Goal: Task Accomplishment & Management: Complete application form

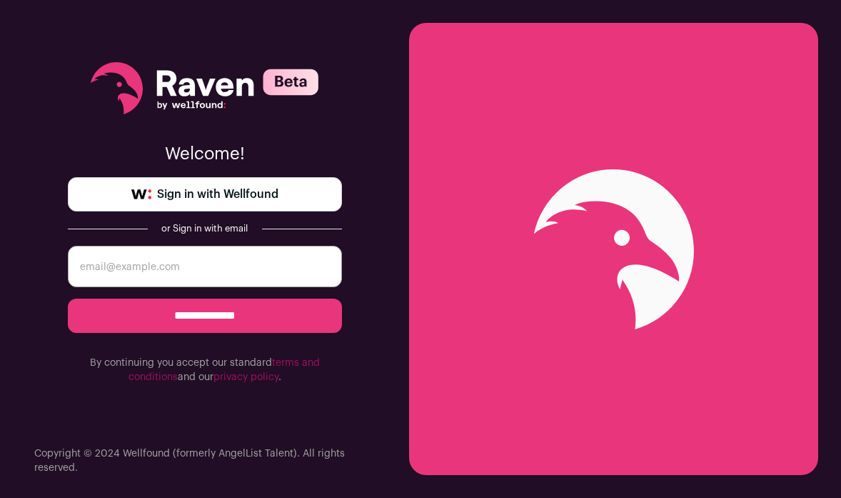
click at [232, 270] on input "email" at bounding box center [205, 266] width 274 height 41
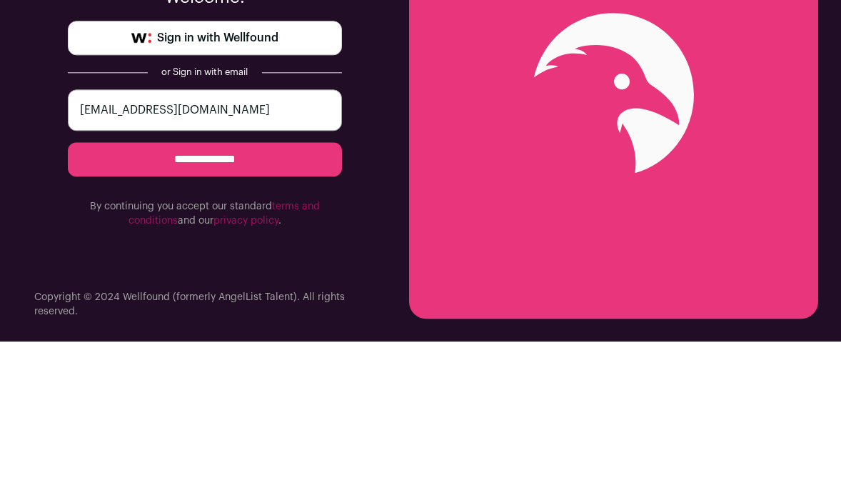
type input "benjaminsapaning@yahoo.com"
click at [298, 313] on input "**********" at bounding box center [205, 315] width 274 height 34
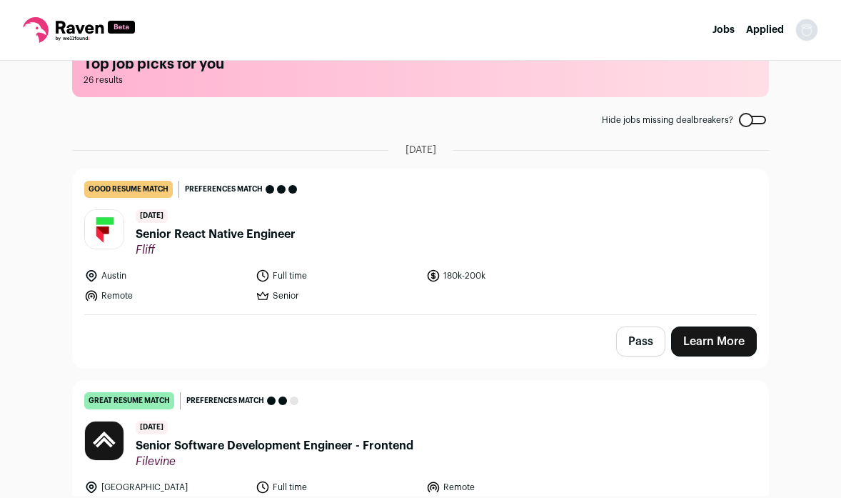
scroll to position [10, 0]
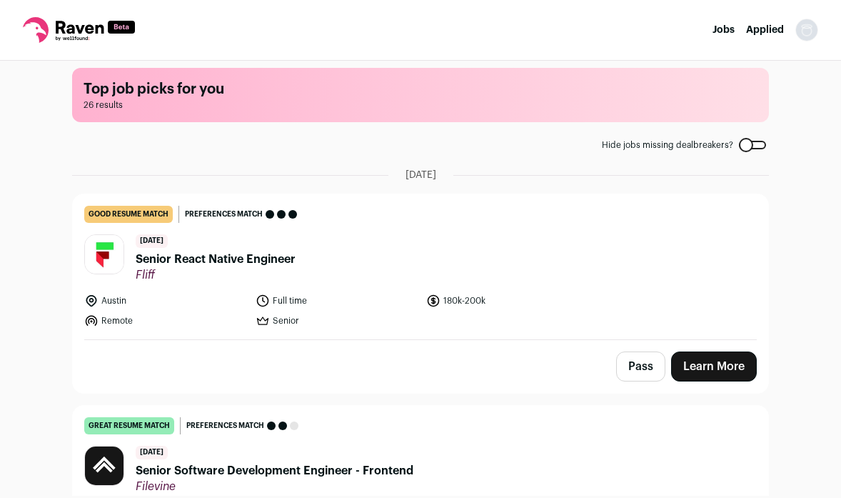
click at [808, 33] on img "Open dropdown" at bounding box center [806, 30] width 23 height 23
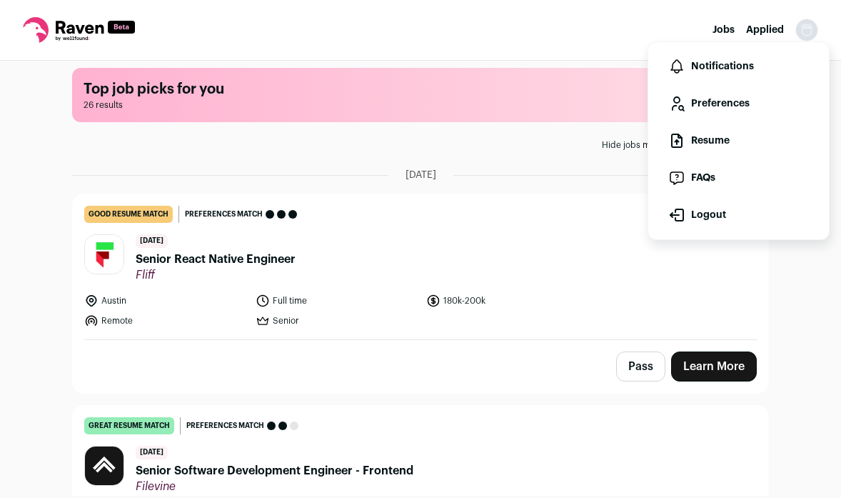
click at [725, 136] on link "Resume" at bounding box center [739, 140] width 158 height 34
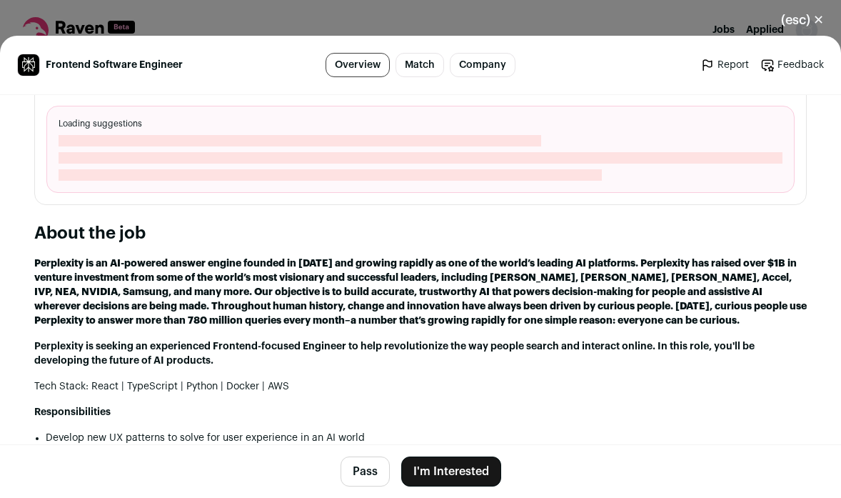
scroll to position [613, 0]
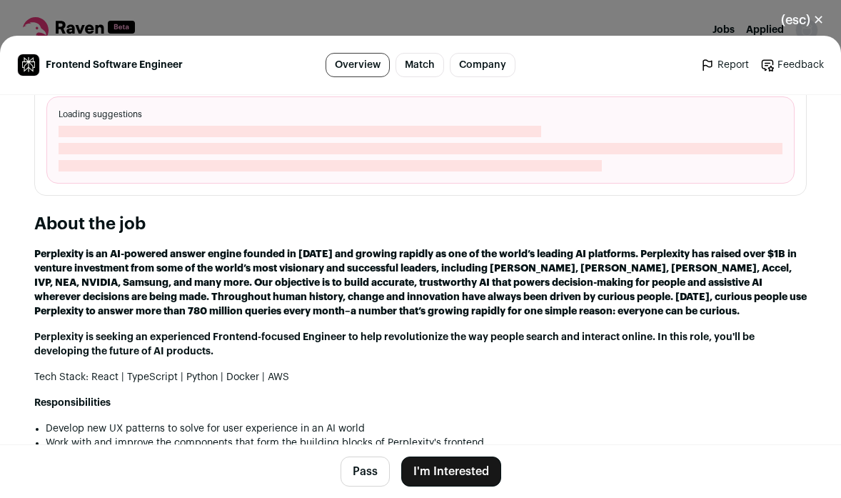
click at [442, 470] on button "I'm Interested" at bounding box center [451, 471] width 100 height 30
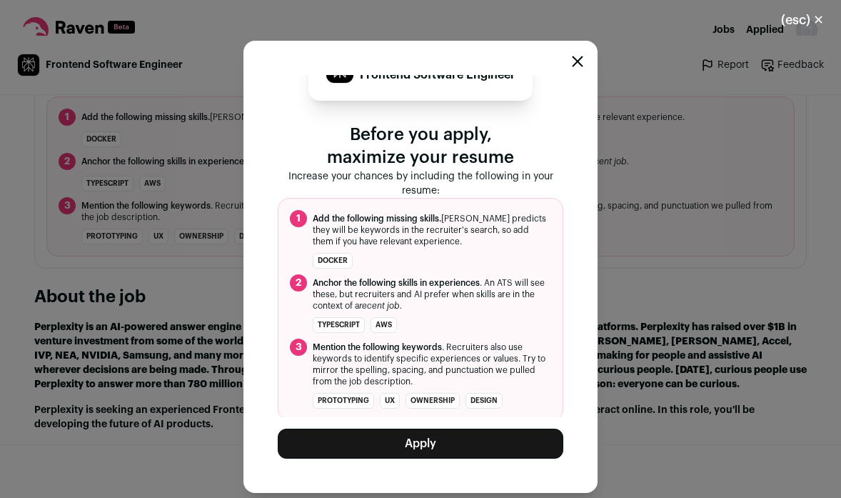
scroll to position [37, 0]
click at [338, 268] on ol "1 Add the following missing skills. Raven predicts they will be keywords in the…" at bounding box center [421, 309] width 286 height 223
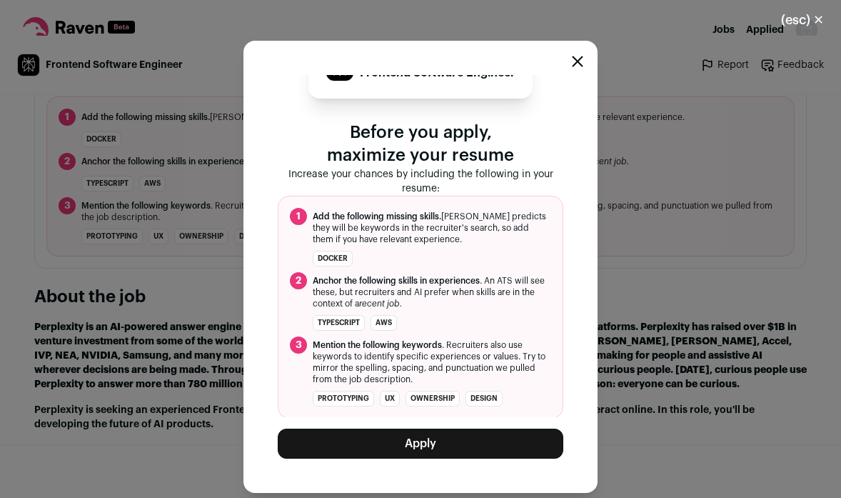
click at [340, 261] on li "Docker" at bounding box center [333, 259] width 40 height 16
click at [339, 255] on li "Docker" at bounding box center [333, 259] width 40 height 16
click at [474, 448] on button "Apply" at bounding box center [421, 443] width 286 height 30
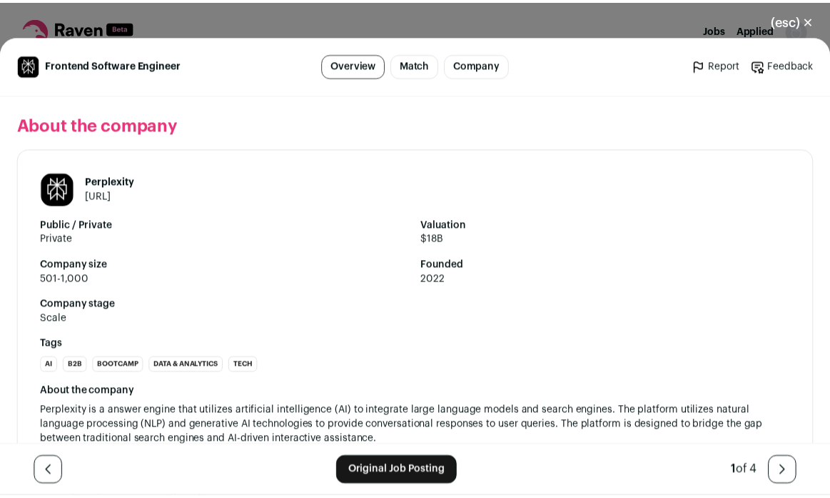
scroll to position [1353, 0]
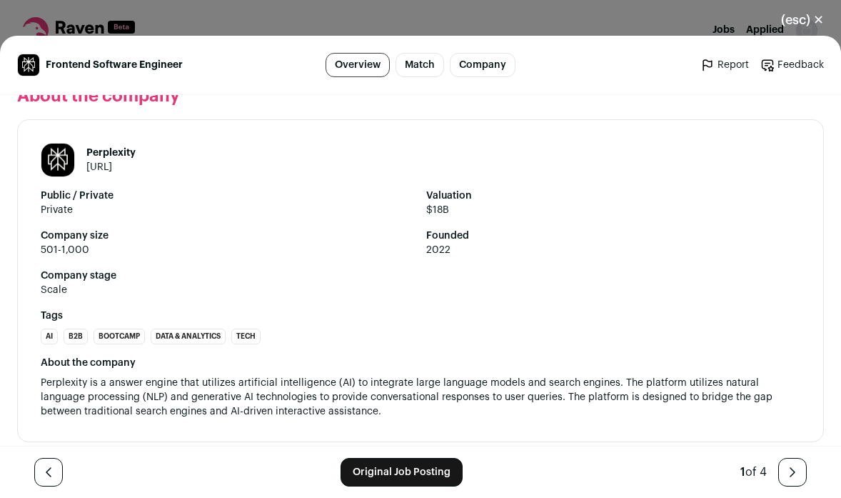
click at [805, 34] on button "(esc) ✕" at bounding box center [802, 19] width 77 height 31
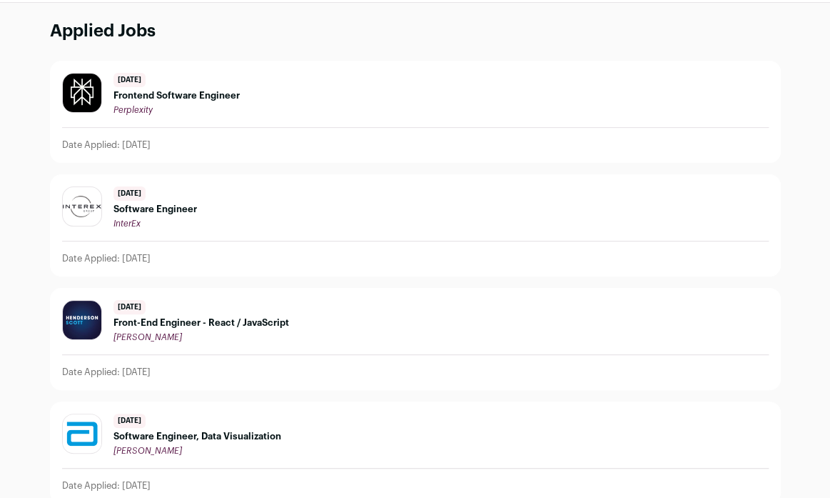
scroll to position [61, 0]
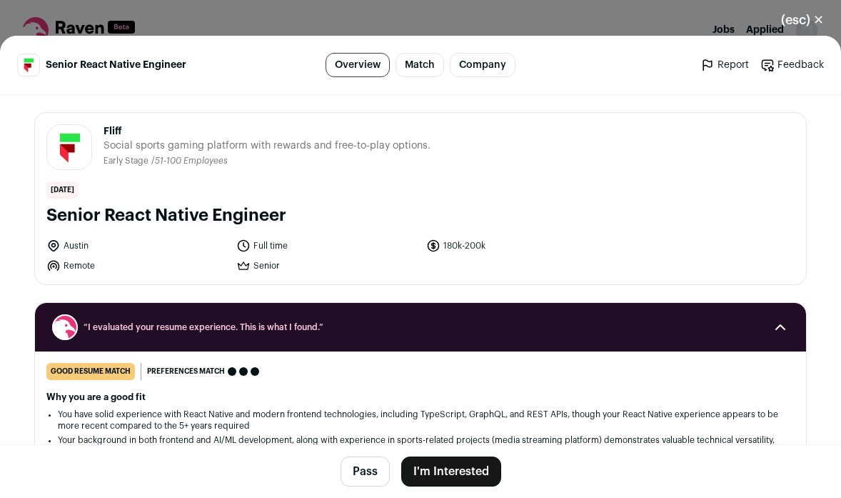
click at [431, 469] on button "I'm Interested" at bounding box center [451, 471] width 100 height 30
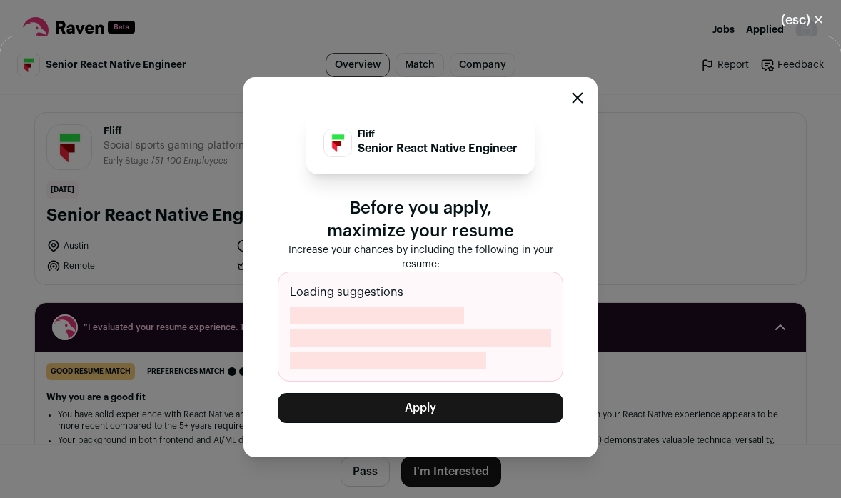
click at [401, 420] on button "Apply" at bounding box center [421, 408] width 286 height 30
